Goal: Information Seeking & Learning: Learn about a topic

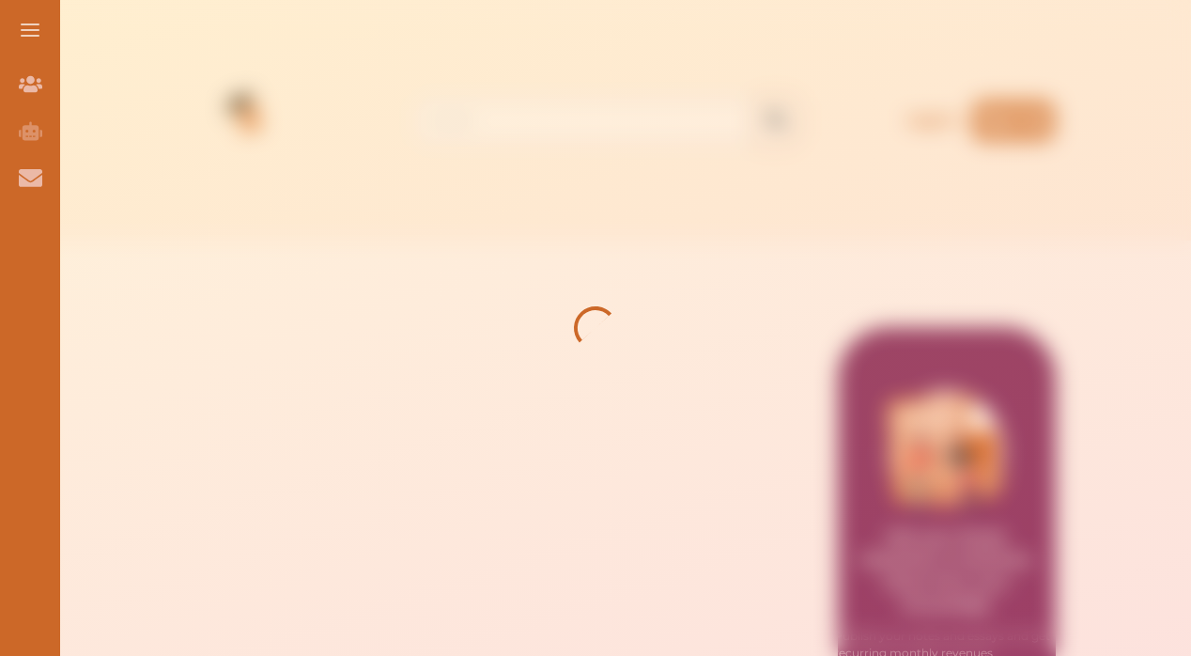
scroll to position [282, 0]
